Goal: Communication & Community: Ask a question

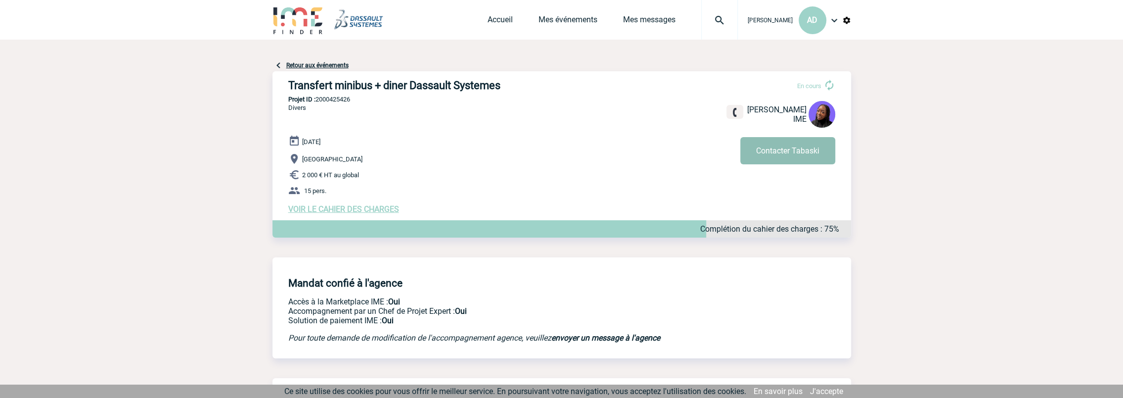
click at [757, 149] on button "Contacter Tabaski" at bounding box center [787, 150] width 95 height 27
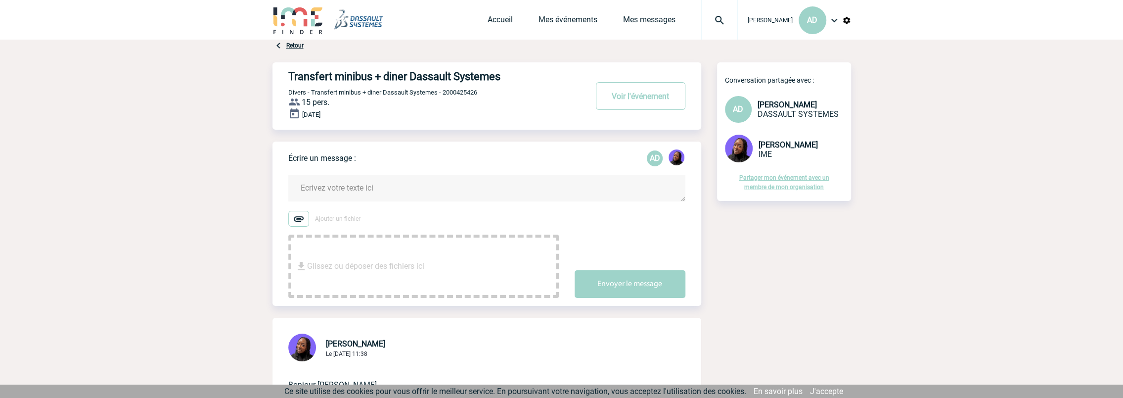
click at [336, 192] on textarea at bounding box center [486, 188] width 397 height 26
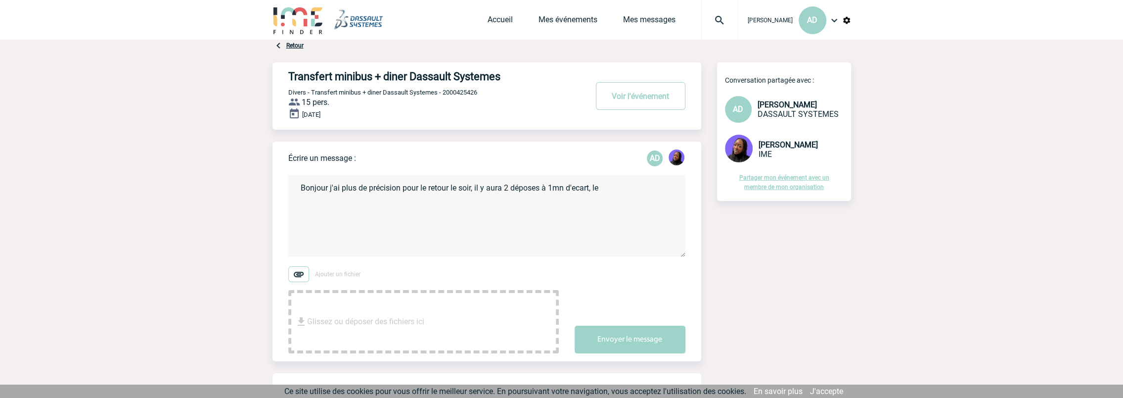
paste textarea "Which hotel did you book for the seminar? Thank you"
drag, startPoint x: 340, startPoint y: 206, endPoint x: 279, endPoint y: 197, distance: 61.9
click at [279, 197] on div "Écrire un message : AD Bonjour j'ai plus de précision pour le retour le soir, i…" at bounding box center [486, 251] width 429 height 220
paste textarea "|Holiday Inn Express Paris - Velizy by IHG"
click at [302, 198] on textarea "Bonjour j'ai plus de précision pour le retour le soir, il y aura 2 déposes à 1m…" at bounding box center [486, 216] width 397 height 82
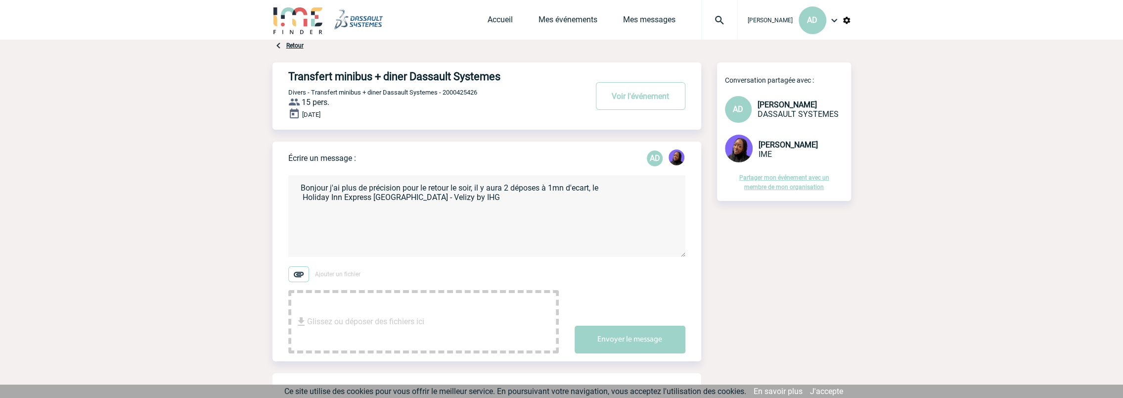
drag, startPoint x: 420, startPoint y: 199, endPoint x: 468, endPoint y: 200, distance: 48.5
click at [468, 200] on textarea "Bonjour j'ai plus de précision pour le retour le soir, il y aura 2 déposes à 1m…" at bounding box center [486, 216] width 397 height 82
drag, startPoint x: 532, startPoint y: 187, endPoint x: 484, endPoint y: 162, distance: 54.2
click at [484, 162] on div "Écrire un message : AD Bonjour j'ai plus de précision pour le retour le soir, i…" at bounding box center [494, 251] width 413 height 220
click at [585, 200] on textarea "Bonjour j'ai plus de précision pour le retour le soir, il y aura 2 déposes à 1m…" at bounding box center [486, 216] width 397 height 82
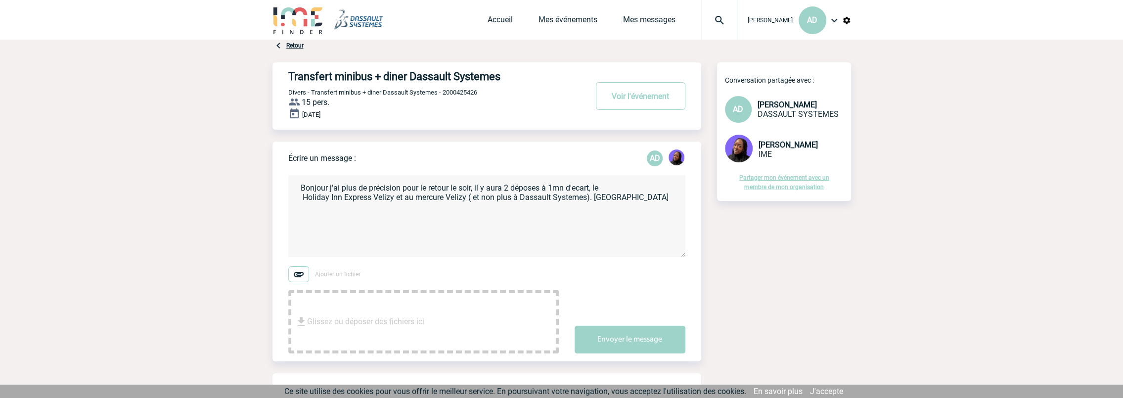
click at [619, 199] on textarea "Bonjour j'ai plus de précision pour le retour le soir, il y aura 2 déposes à 1m…" at bounding box center [486, 216] width 397 height 82
click at [299, 197] on textarea "Bonjour j'ai plus de précision pour le retour le soir, il y aura 2 déposes à 1m…" at bounding box center [486, 216] width 397 height 82
drag, startPoint x: 378, startPoint y: 208, endPoint x: 266, endPoint y: 211, distance: 111.8
type textarea "Bonjour j'ai plus de précision pour le retour le soir, il y aura 2 déposes à 1m…"
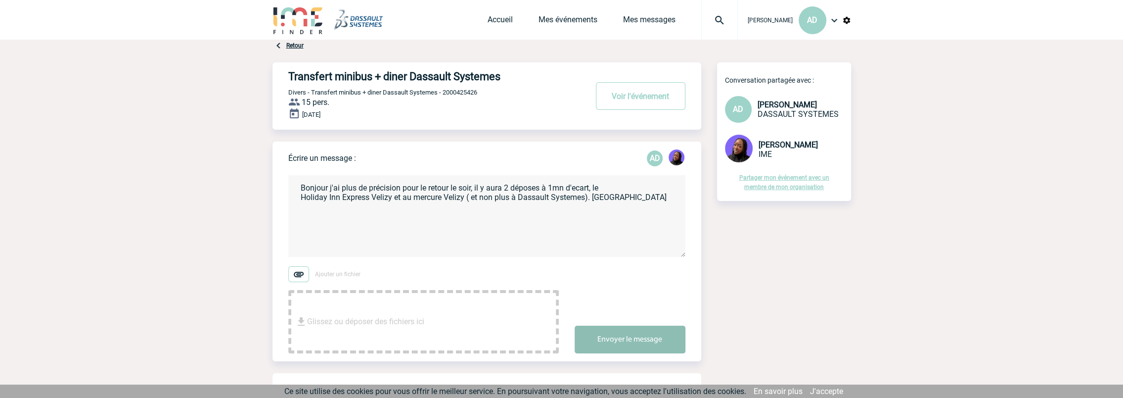
click at [626, 337] on button "Envoyer le message" at bounding box center [630, 339] width 111 height 28
